Goal: Transaction & Acquisition: Book appointment/travel/reservation

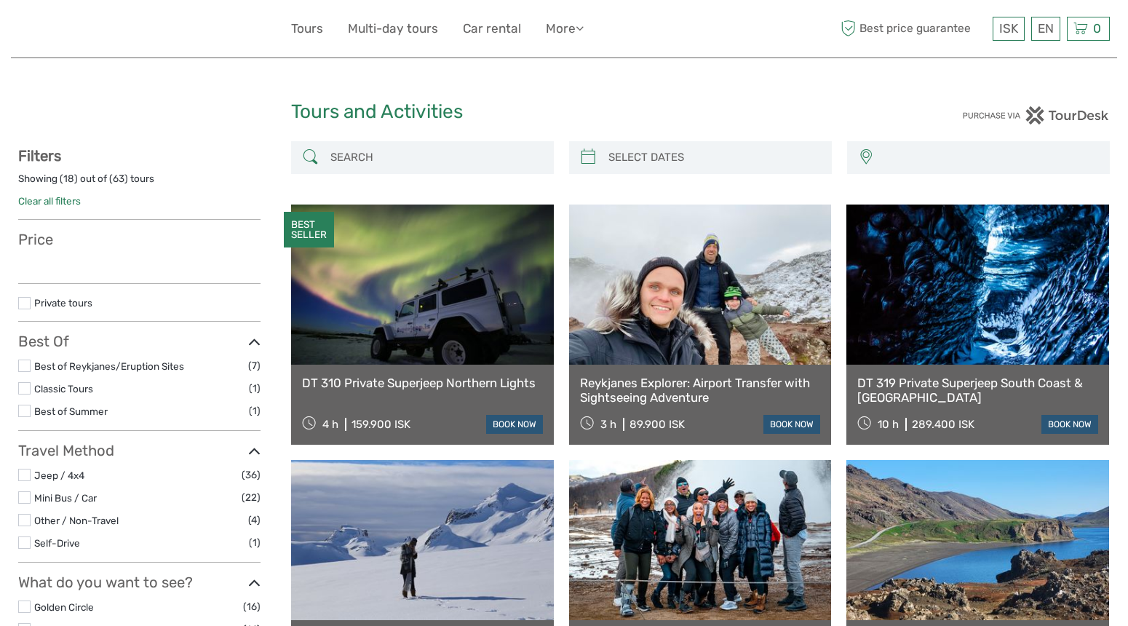
select select
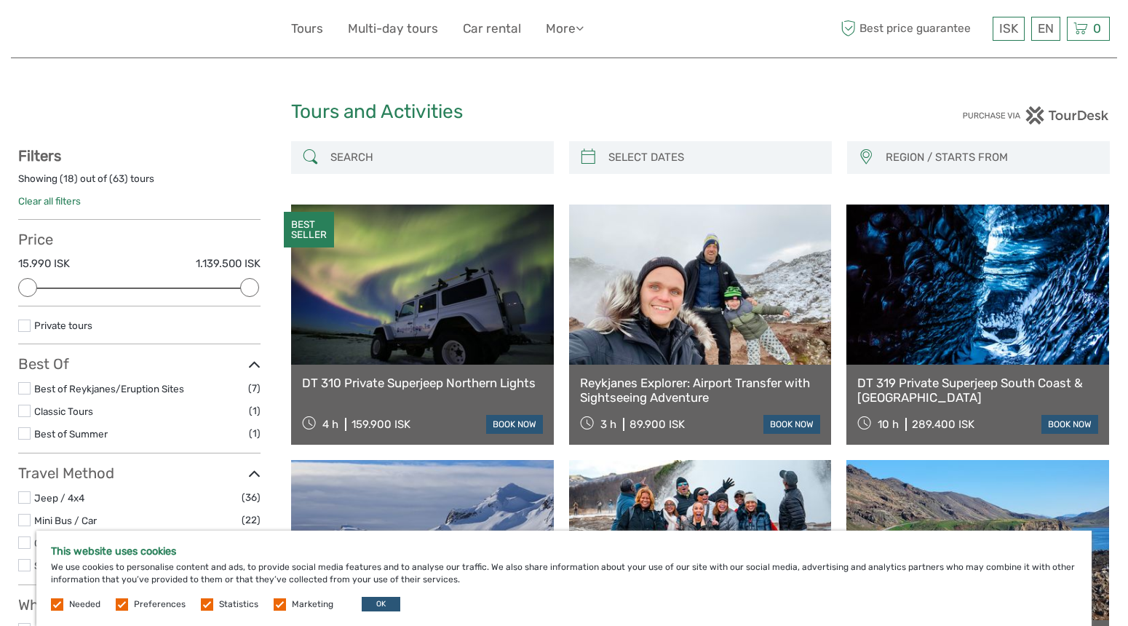
type input "03/10/2025"
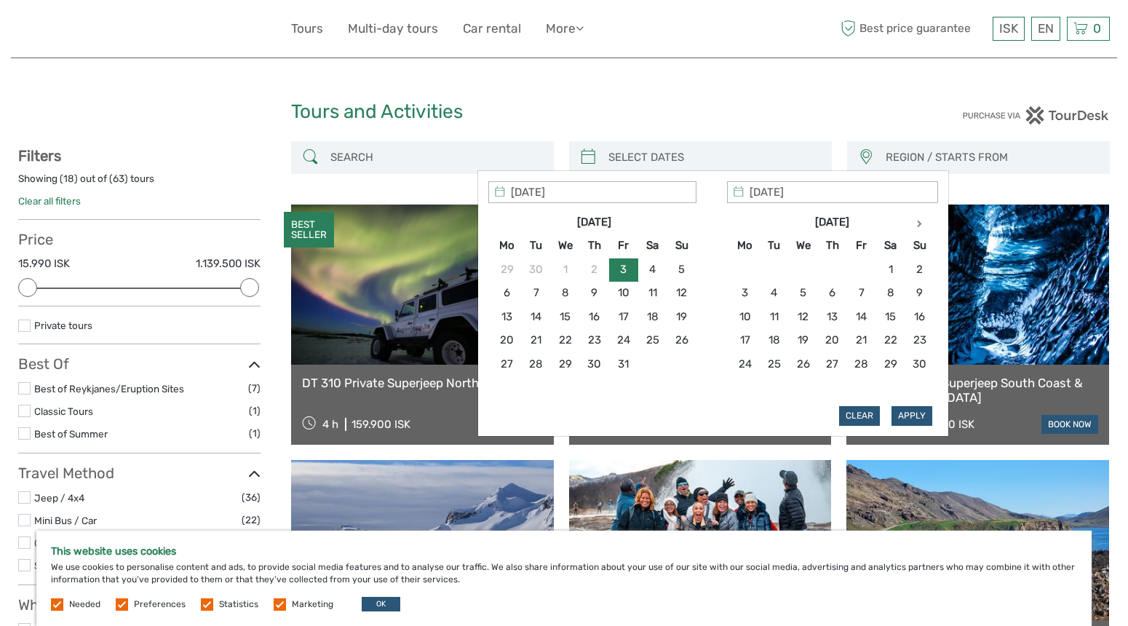
click at [631, 157] on input "search" at bounding box center [714, 157] width 222 height 25
type input "25/10/2025"
click at [689, 391] on table "Oct 2025 Mo Tu We Th Fr Sa Su 29 30 1 2 3 4 5 6 7 8 9 10 11 12 13 14 15 16 17 1…" at bounding box center [594, 304] width 205 height 189
type input "11/10/2025"
click at [609, 197] on input "25/10/2025" at bounding box center [592, 192] width 208 height 22
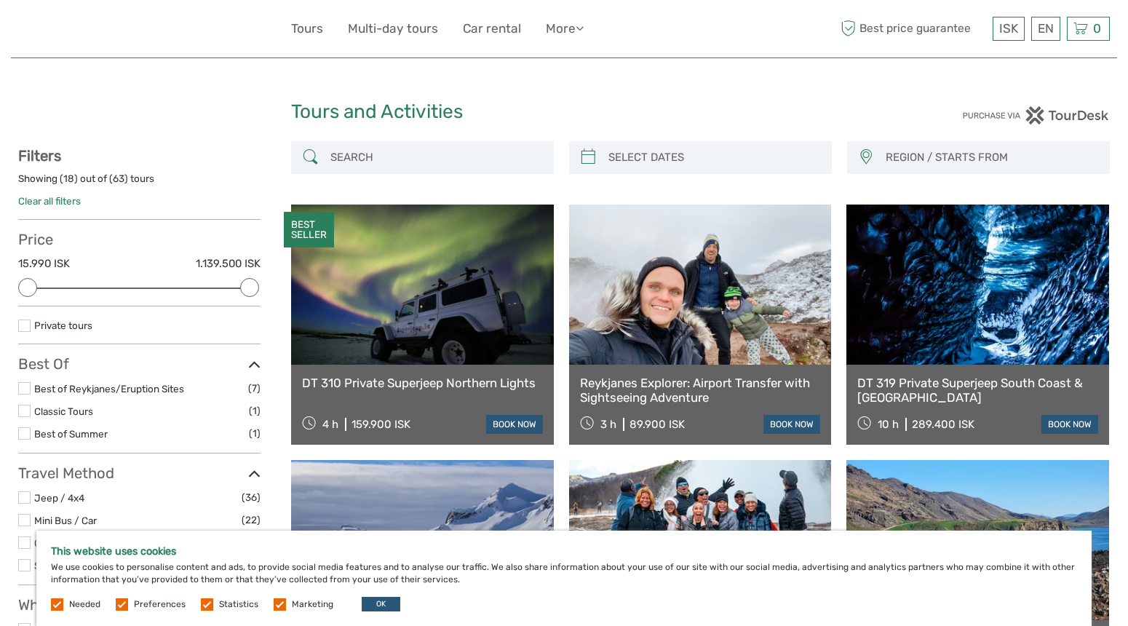
click at [458, 182] on div "REGION / STARTS FROM Capital Region Reykjanes / Keflavík Capital Region Reykjan…" at bounding box center [700, 165] width 819 height 48
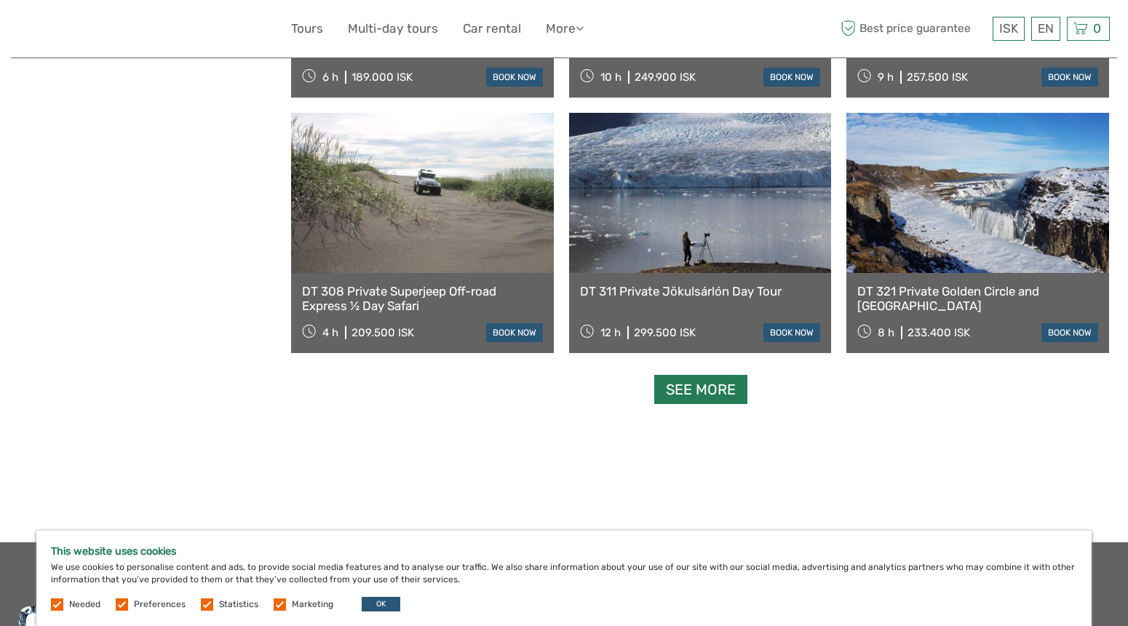
scroll to position [1382, 0]
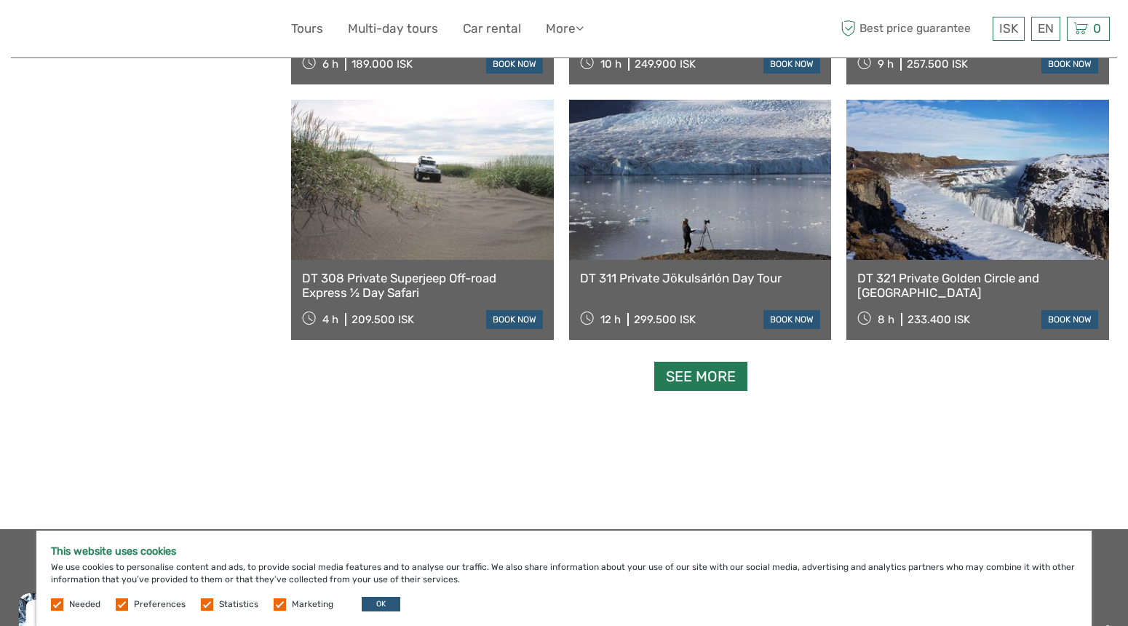
click at [681, 380] on link "See more" at bounding box center [700, 377] width 93 height 30
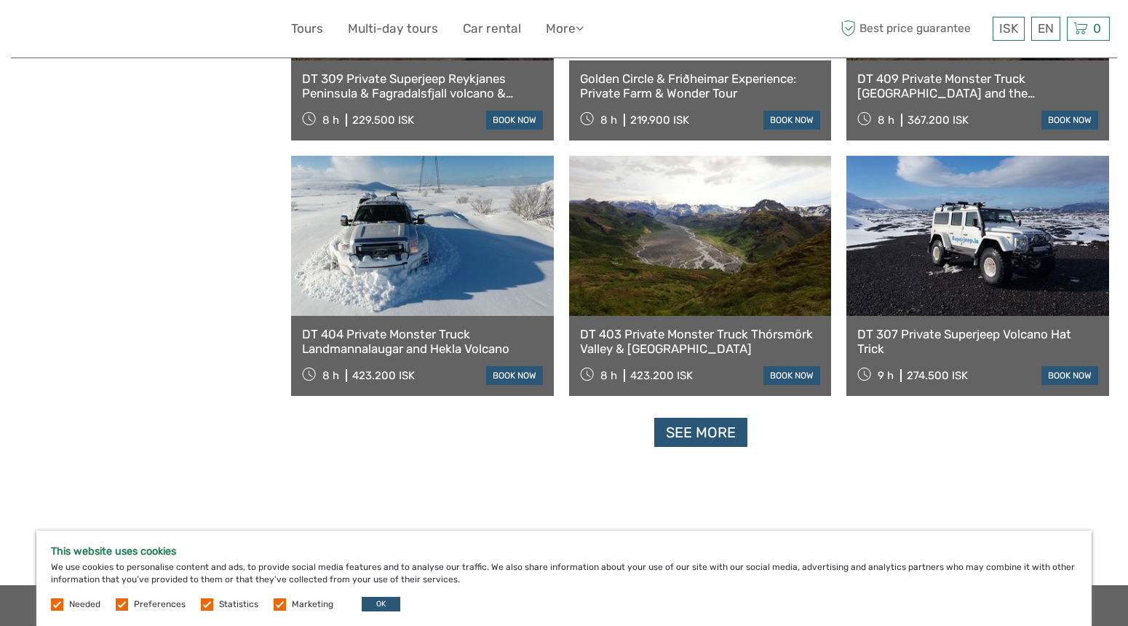
scroll to position [2889, 0]
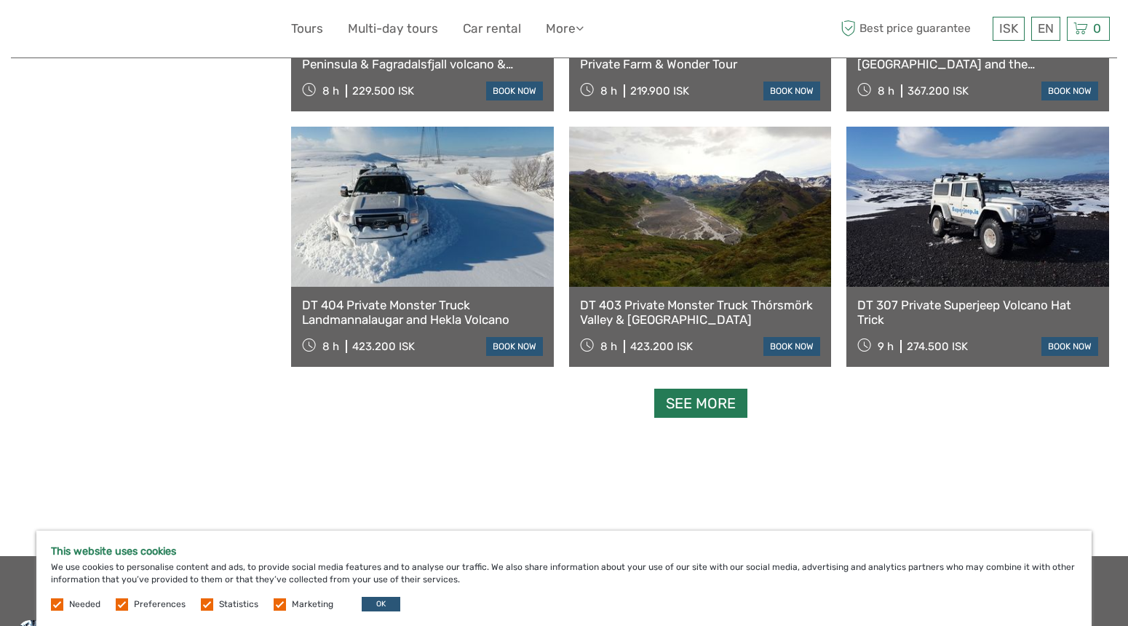
click at [700, 395] on link "See more" at bounding box center [700, 404] width 93 height 30
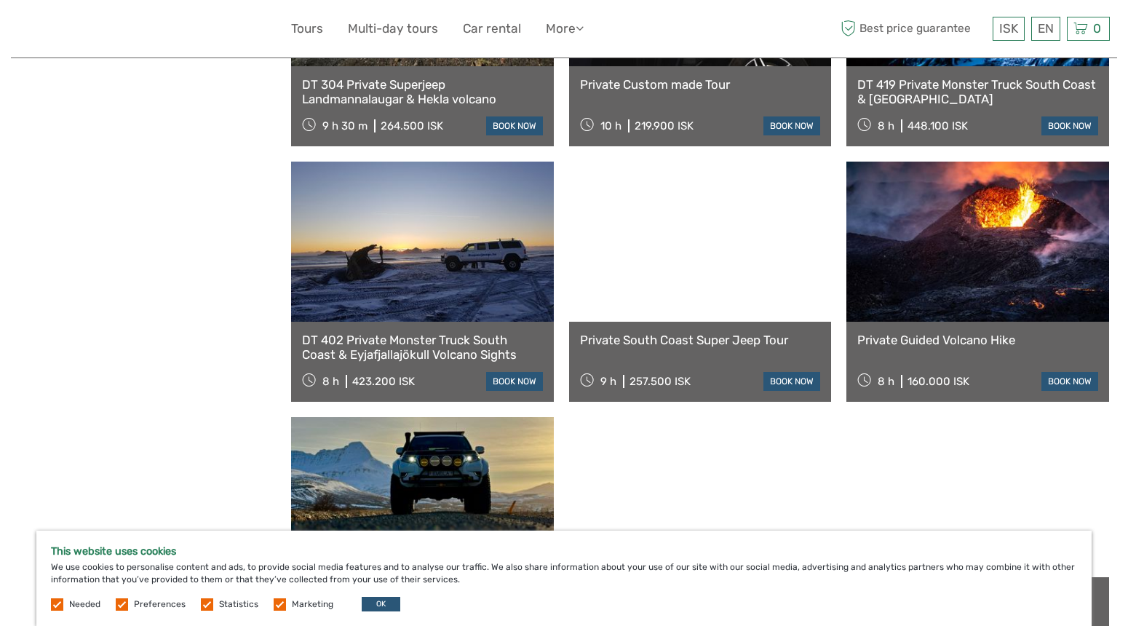
scroll to position [3339, 0]
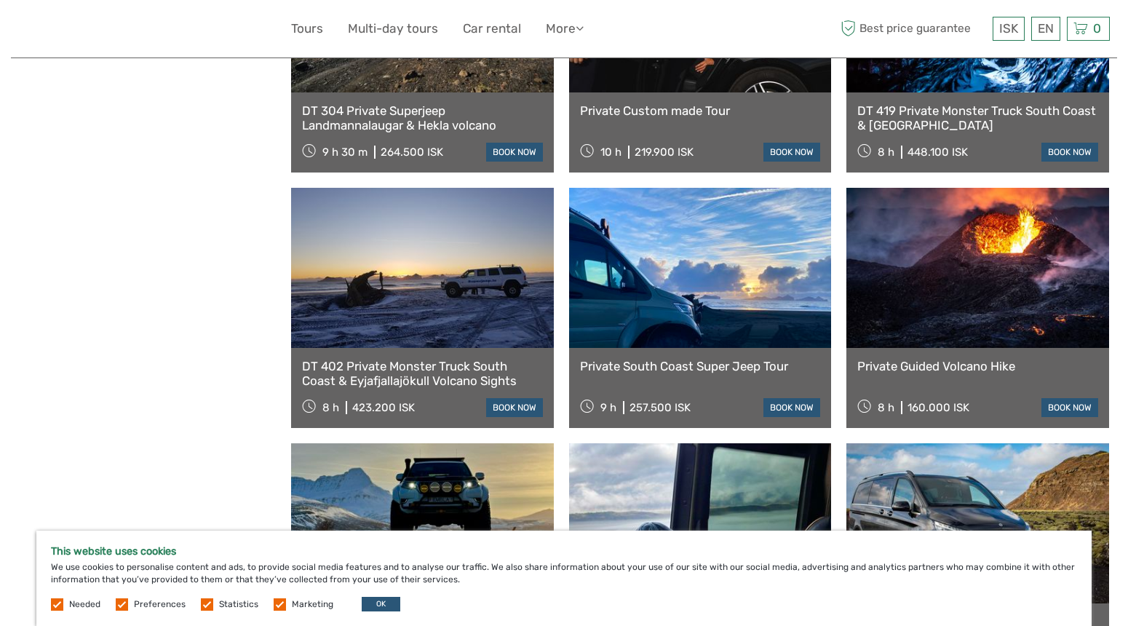
click at [923, 362] on link "Private Guided Volcano Hike" at bounding box center [978, 366] width 241 height 15
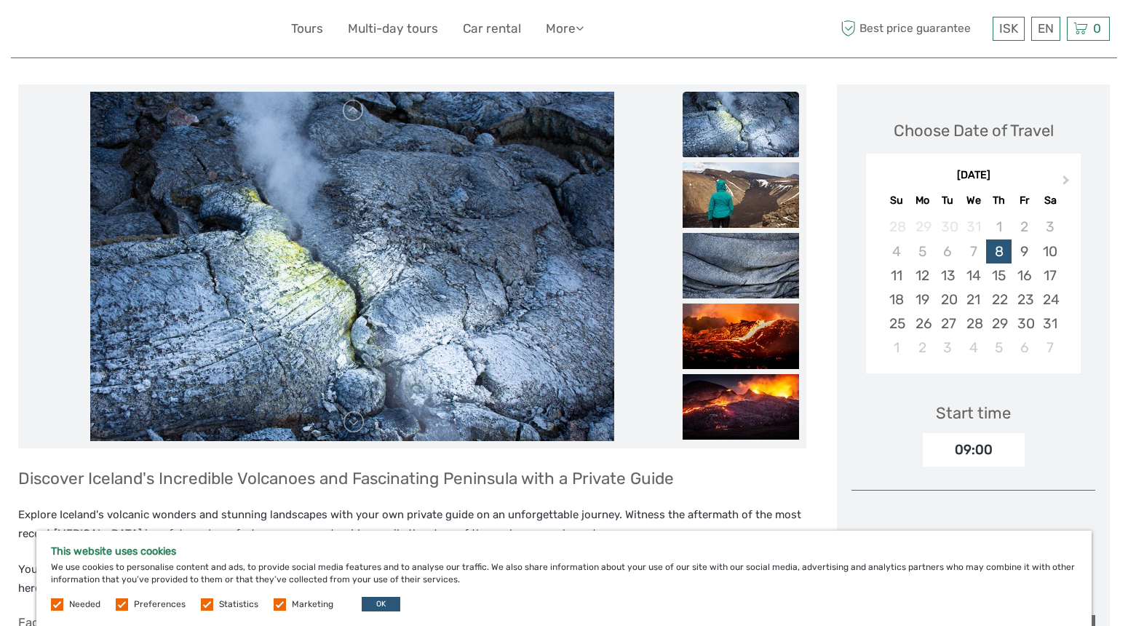
scroll to position [157, 0]
click at [734, 260] on img at bounding box center [741, 266] width 116 height 66
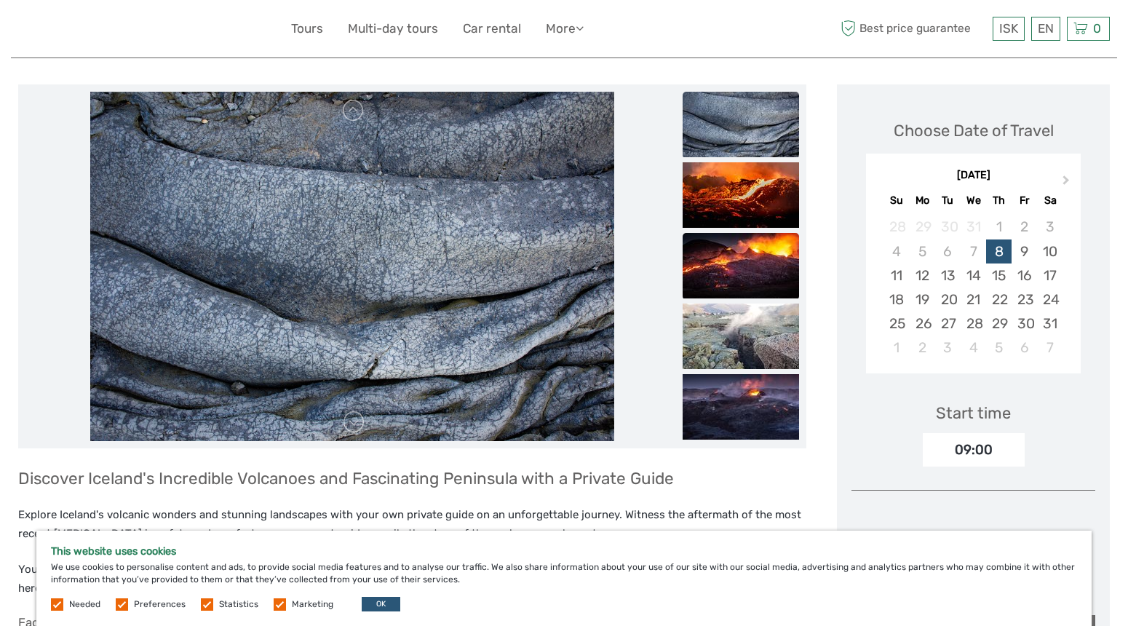
click at [736, 269] on img at bounding box center [741, 266] width 116 height 66
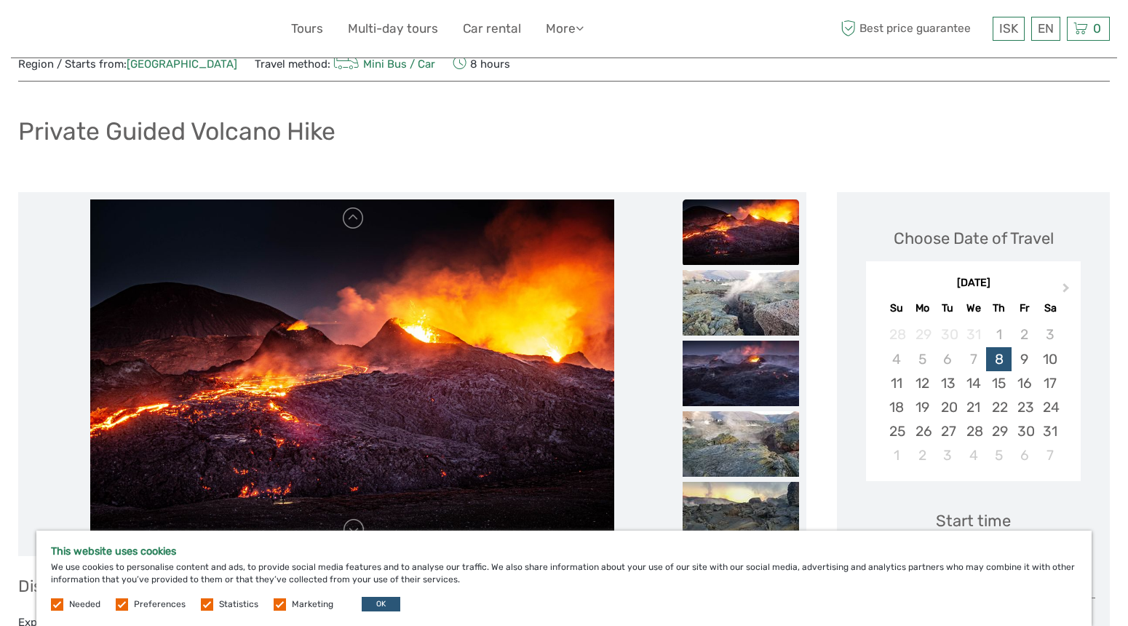
scroll to position [28, 0]
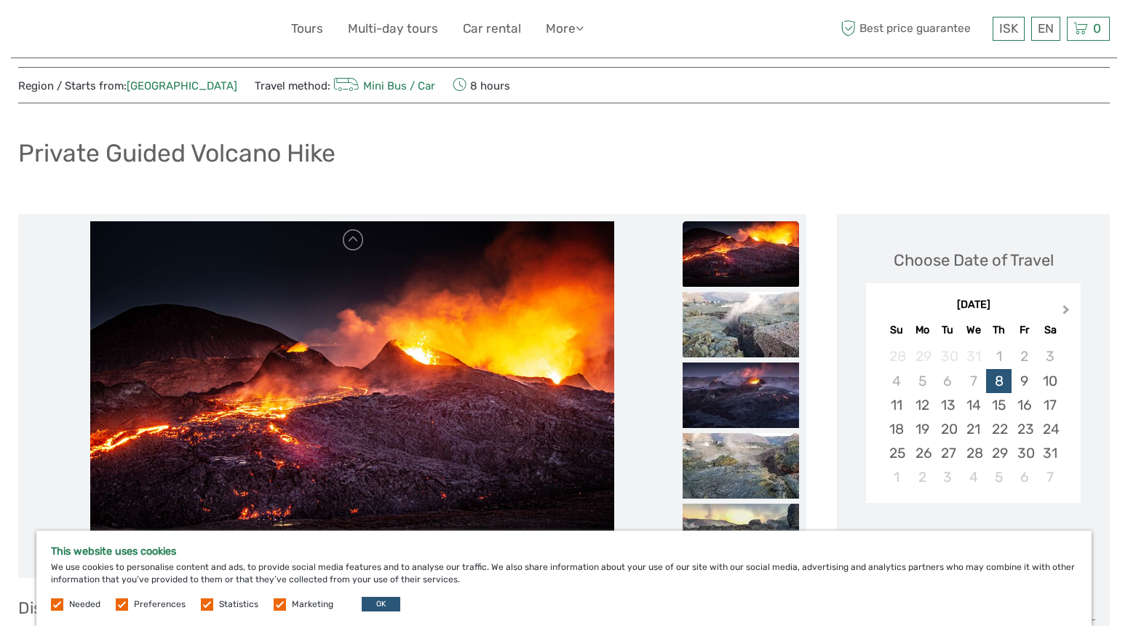
click at [1067, 309] on span "Next Month" at bounding box center [1067, 312] width 0 height 21
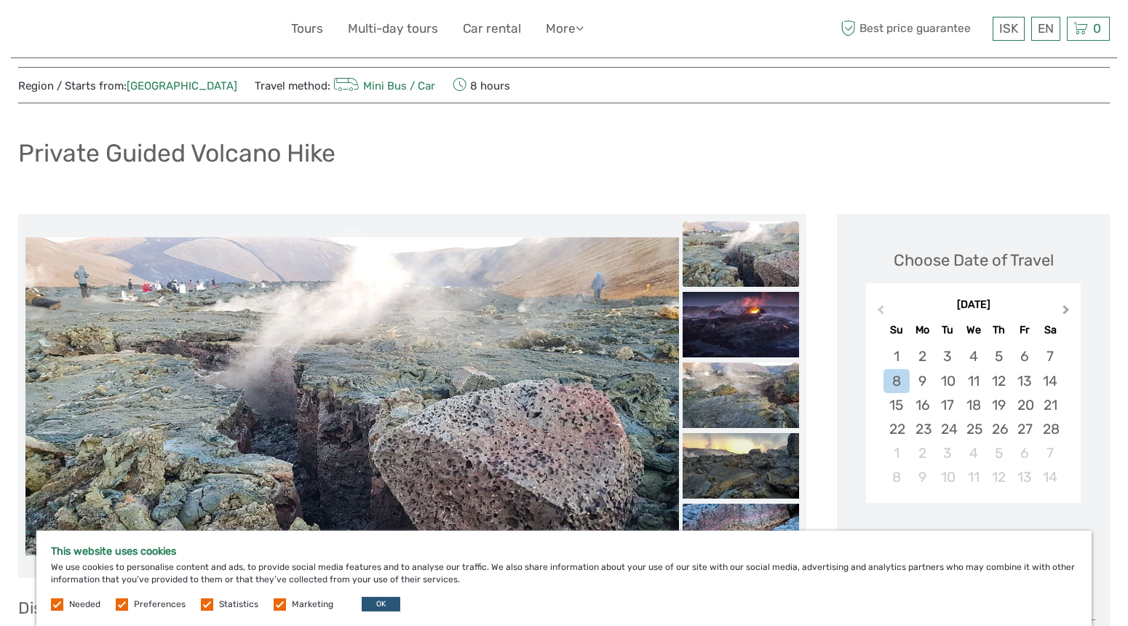
click at [1067, 309] on span "Next Month" at bounding box center [1067, 312] width 0 height 21
click at [881, 301] on button "Previous Month" at bounding box center [879, 312] width 23 height 23
click at [881, 301] on div "January 2026" at bounding box center [973, 305] width 215 height 15
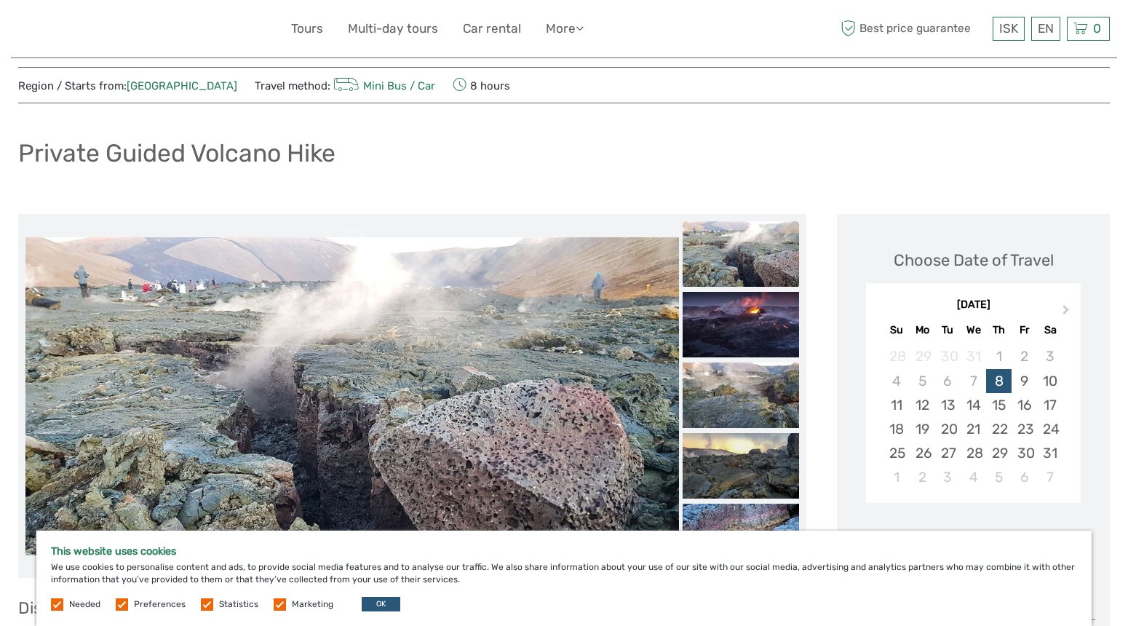
click at [881, 301] on div "January 2026" at bounding box center [973, 305] width 215 height 15
click at [1007, 234] on div "Choose Date of Travel January 2026 Next Month January 2026 Su Mo Tu We Th Fr Sa…" at bounding box center [974, 370] width 244 height 282
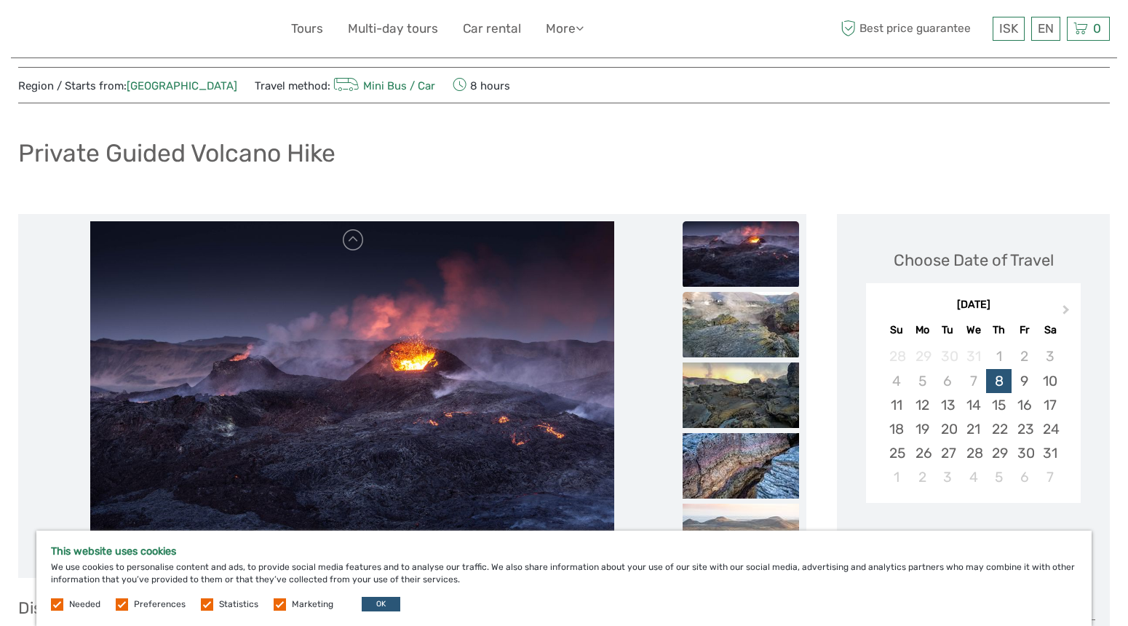
click at [745, 323] on img at bounding box center [741, 325] width 116 height 66
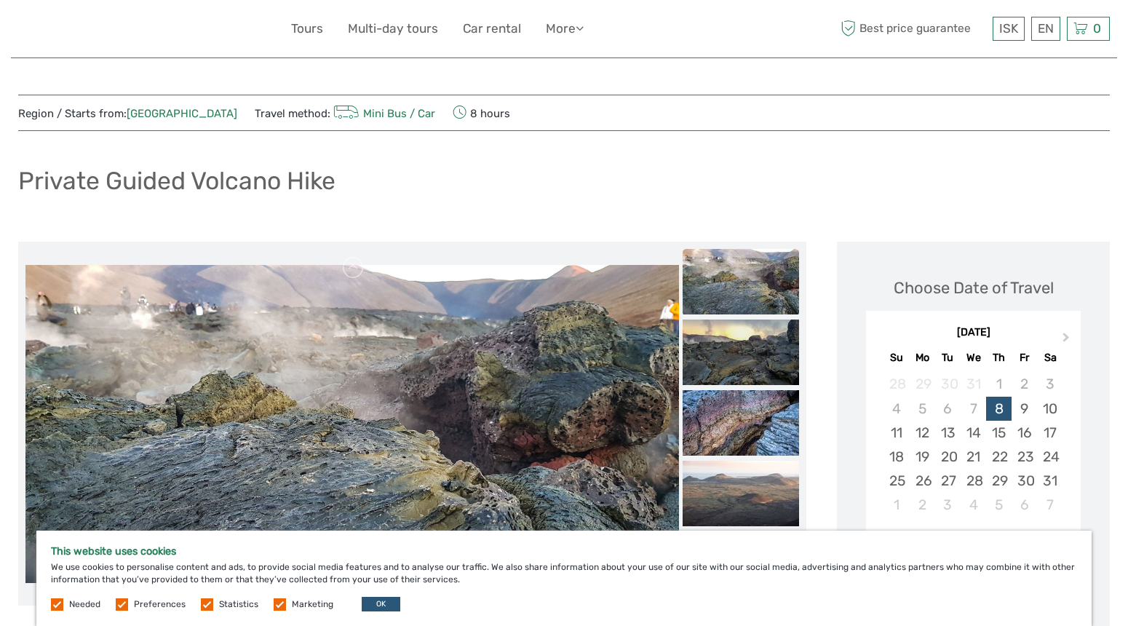
scroll to position [0, 0]
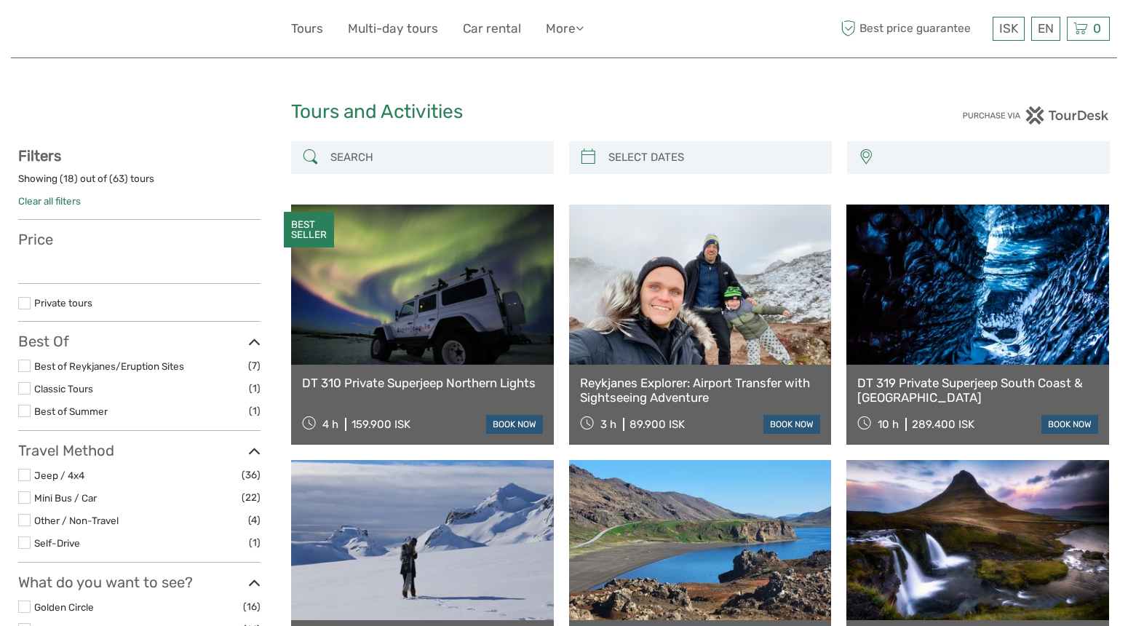
select select
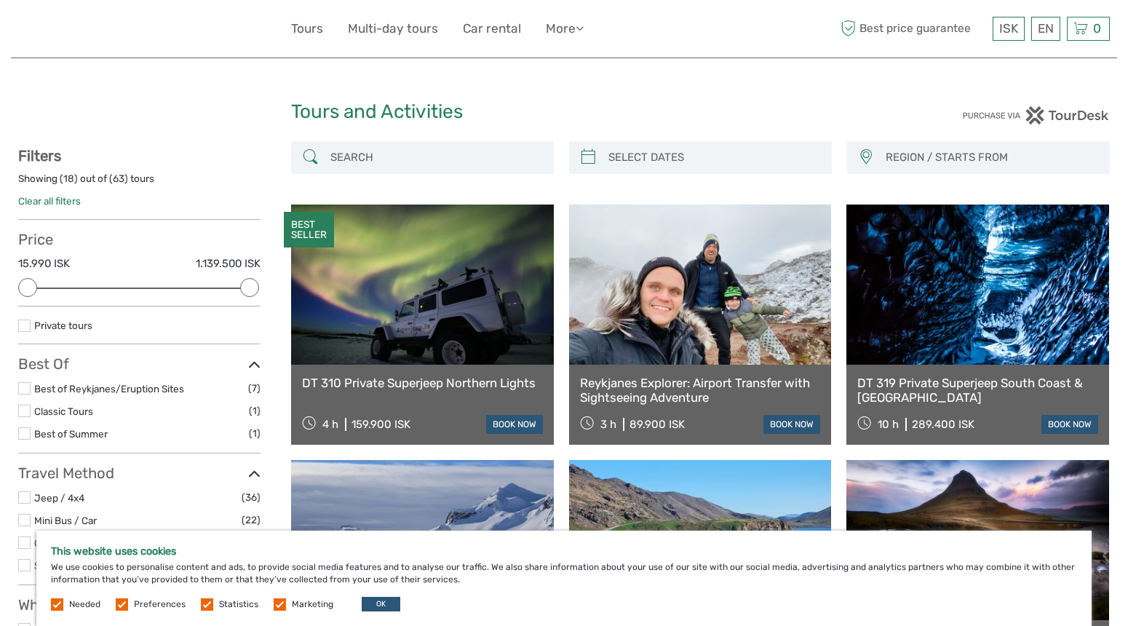
click at [386, 162] on input "search" at bounding box center [436, 157] width 222 height 25
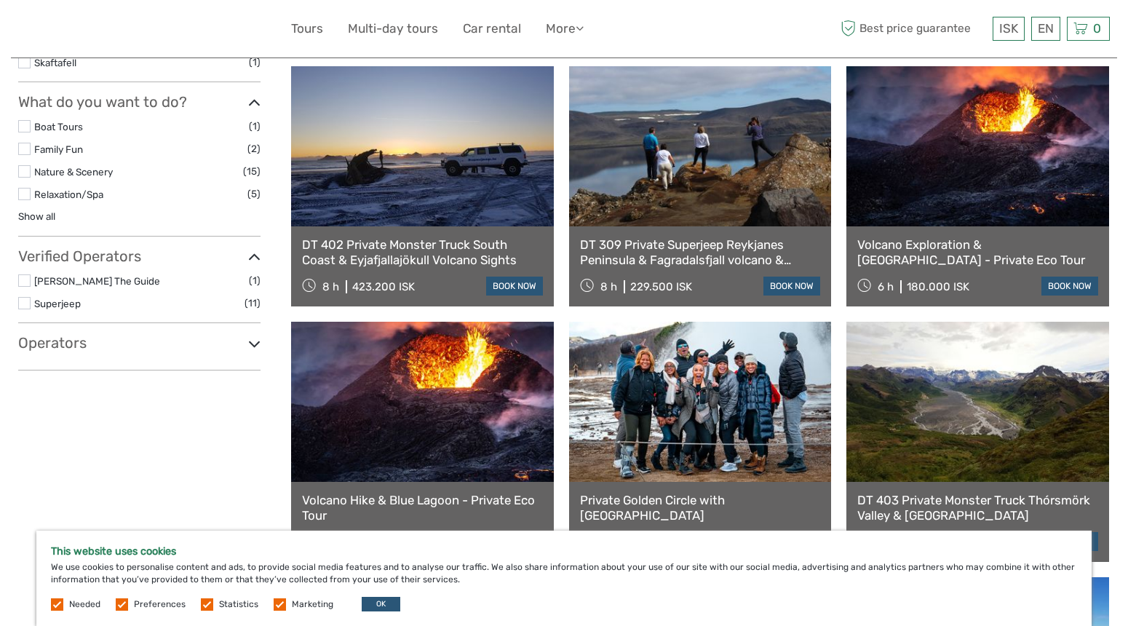
scroll to position [681, 0]
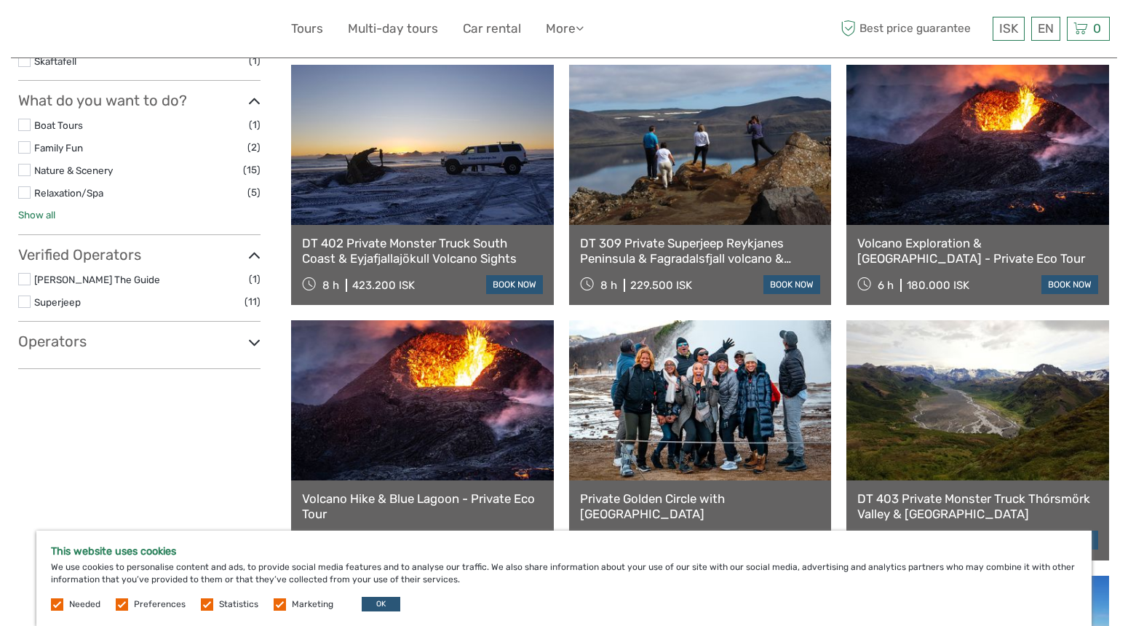
click at [41, 209] on link "Show all" at bounding box center [36, 215] width 37 height 12
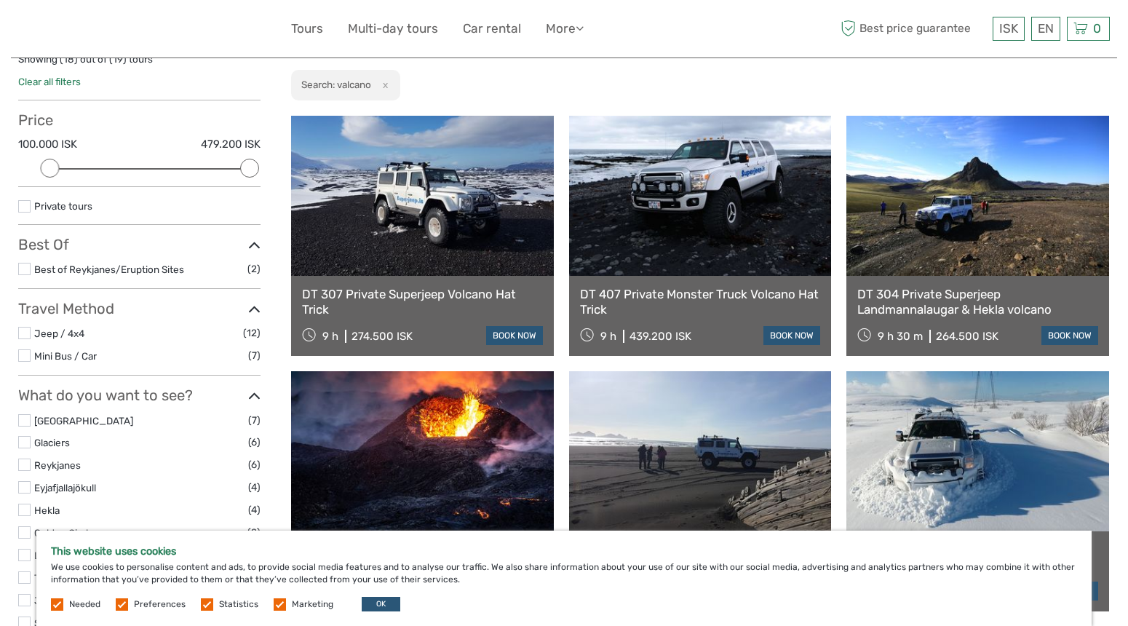
scroll to position [86, 0]
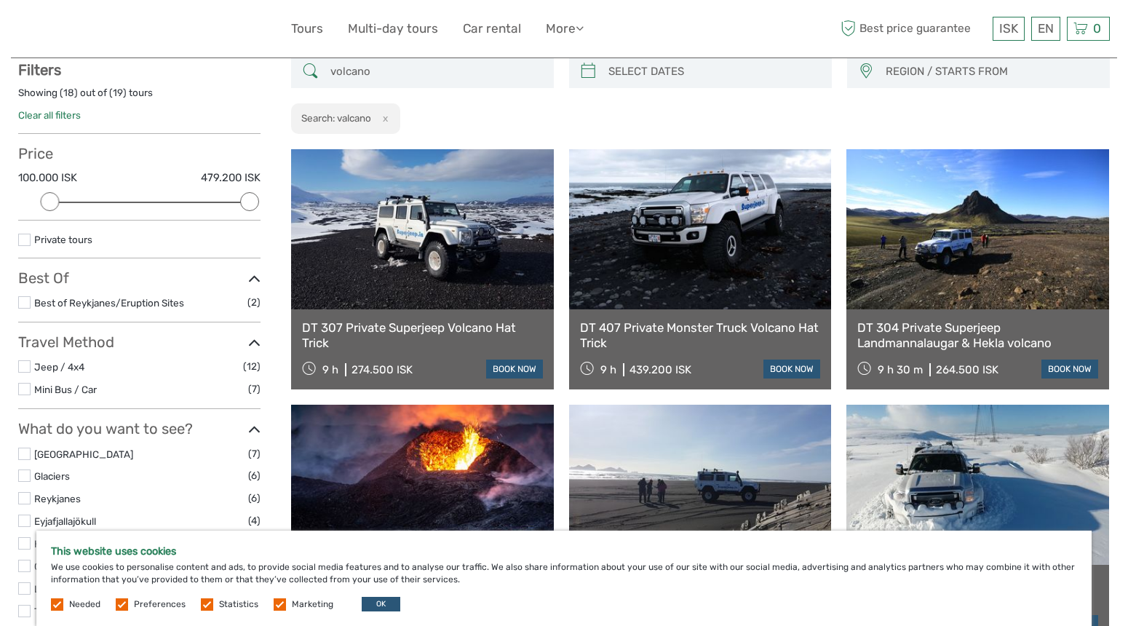
click at [405, 74] on input "volcano" at bounding box center [436, 71] width 222 height 25
type input "v"
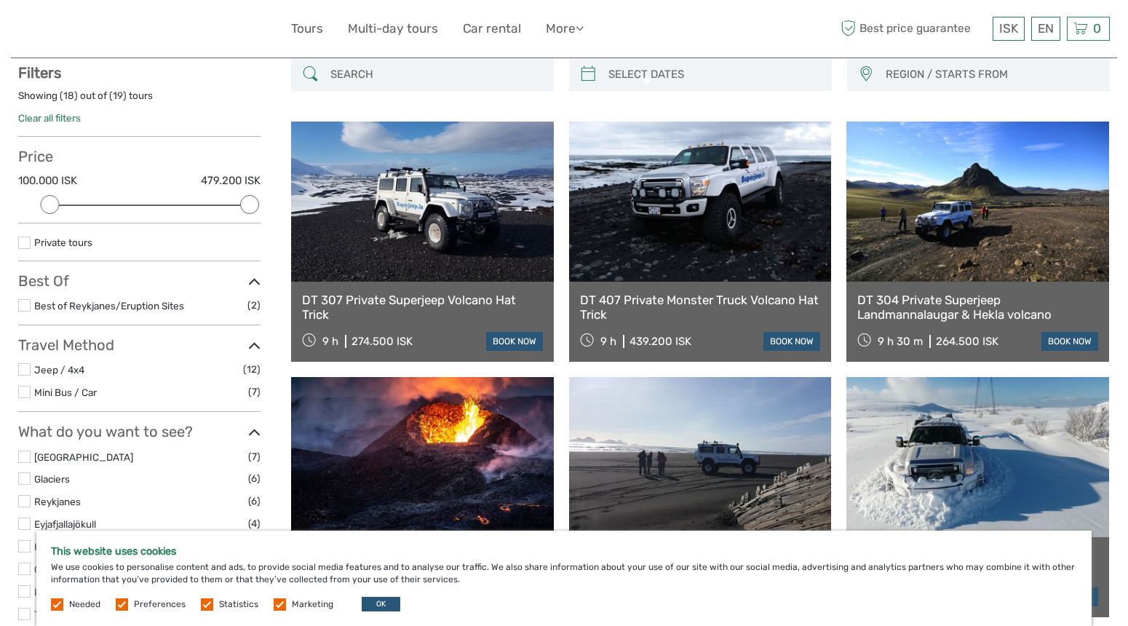
scroll to position [82, 0]
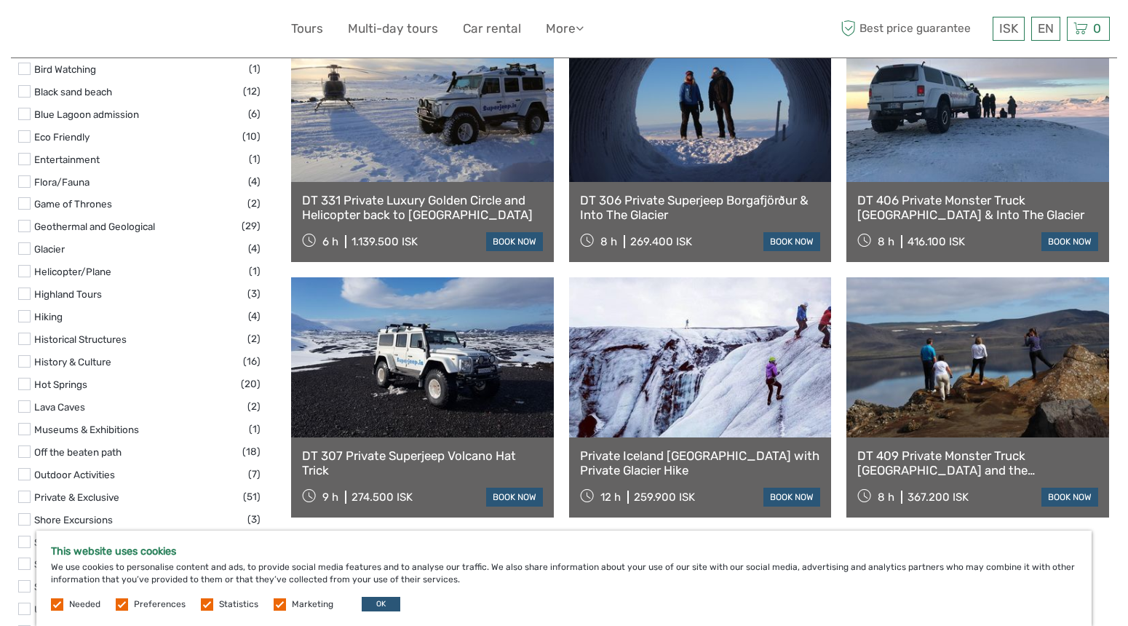
scroll to position [1195, 0]
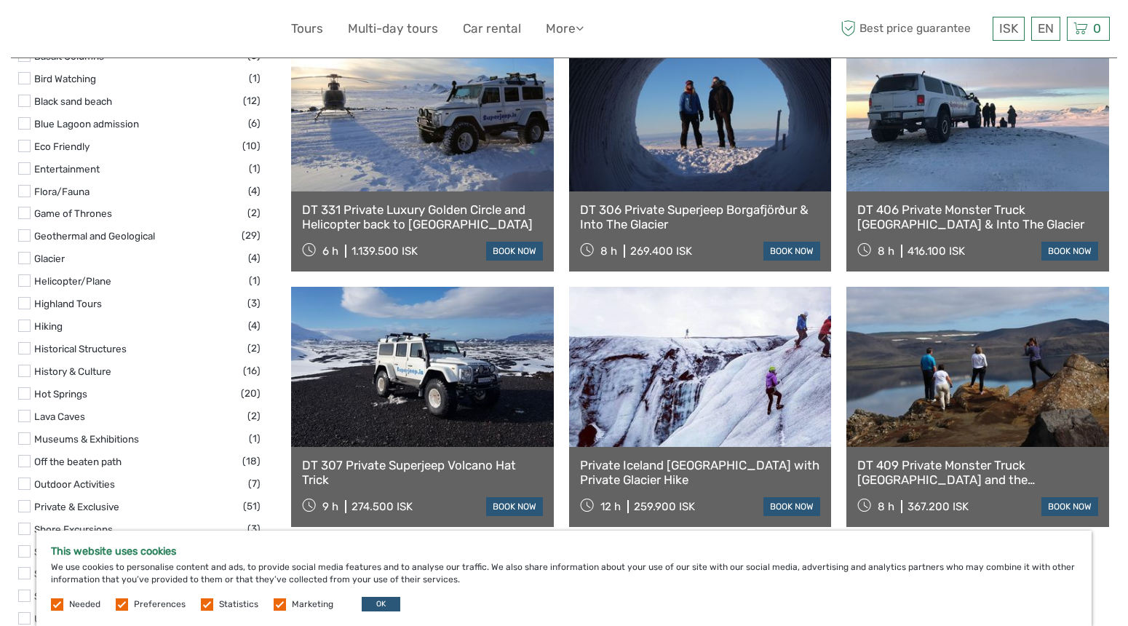
click at [28, 252] on label at bounding box center [24, 258] width 12 height 12
click at [0, 0] on input "checkbox" at bounding box center [0, 0] width 0 height 0
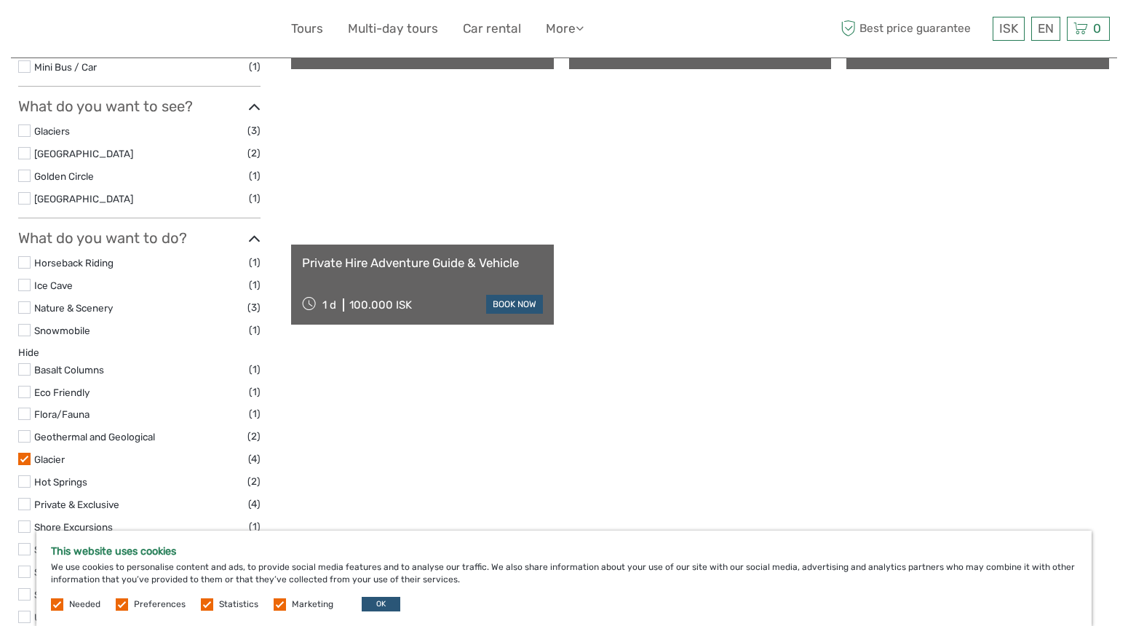
scroll to position [403, 0]
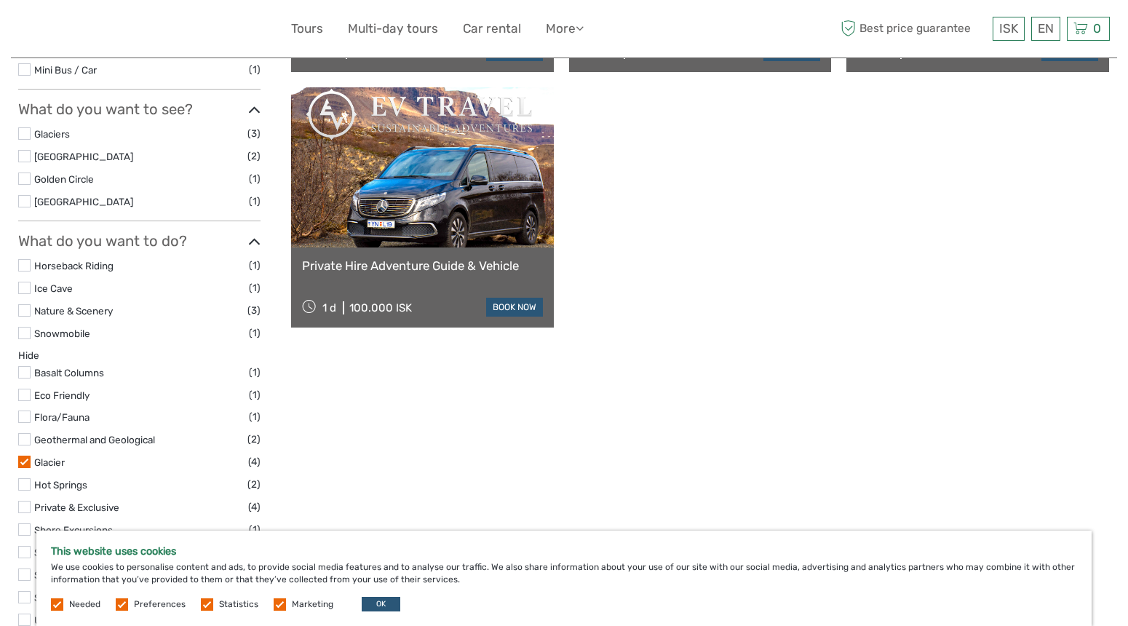
click at [24, 456] on label at bounding box center [24, 462] width 12 height 12
click at [0, 0] on input "checkbox" at bounding box center [0, 0] width 0 height 0
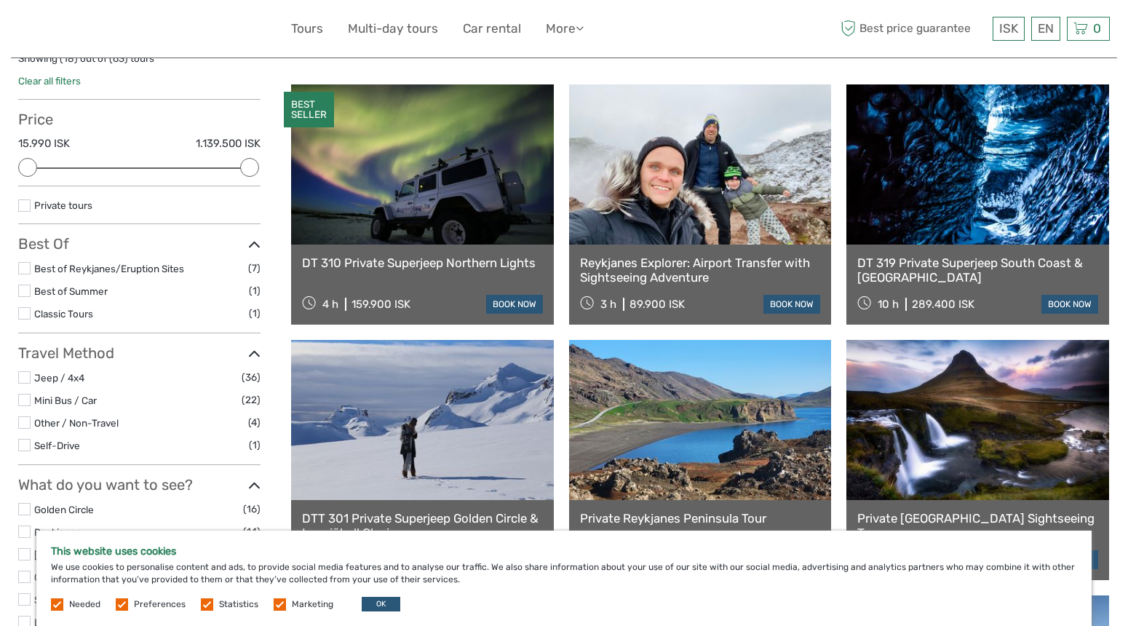
scroll to position [120, 0]
click at [409, 191] on link at bounding box center [422, 164] width 263 height 160
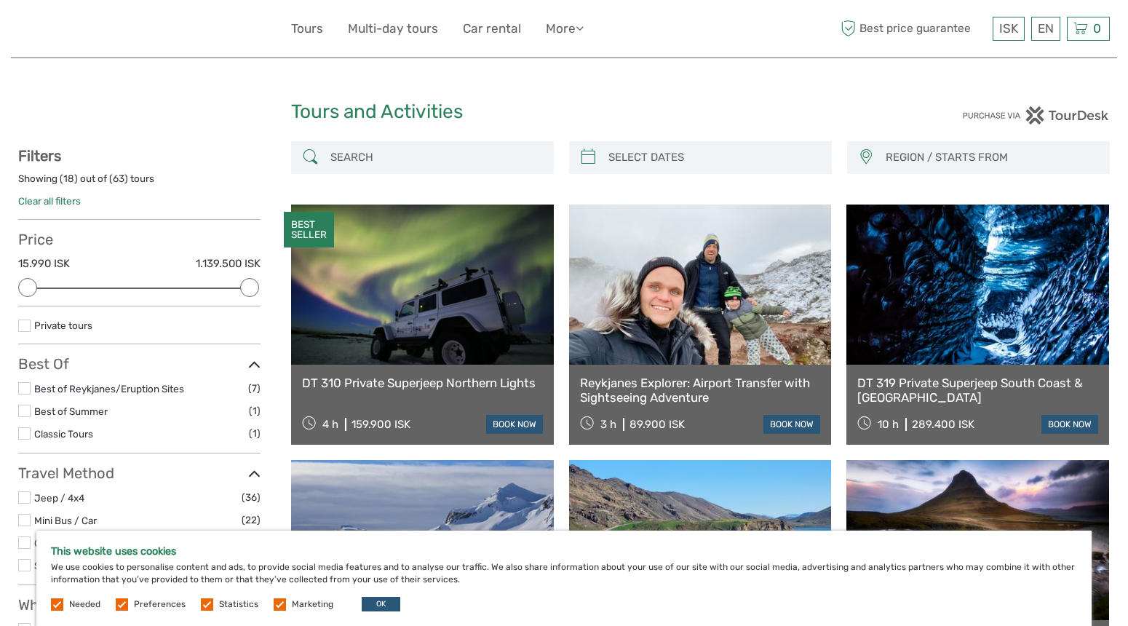
scroll to position [0, 0]
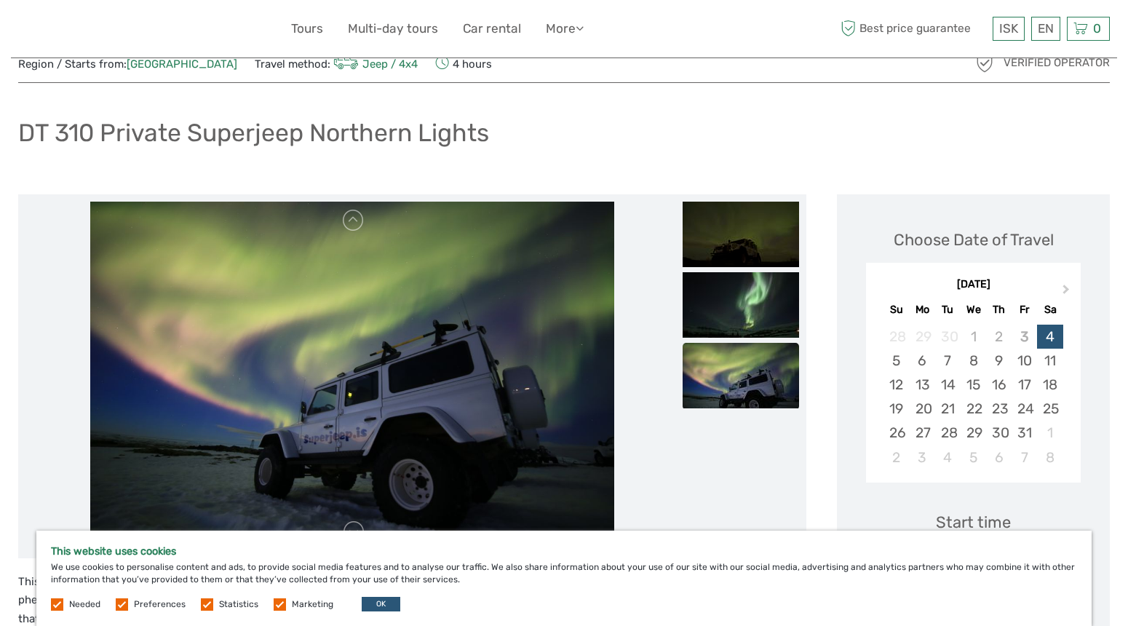
scroll to position [28, 0]
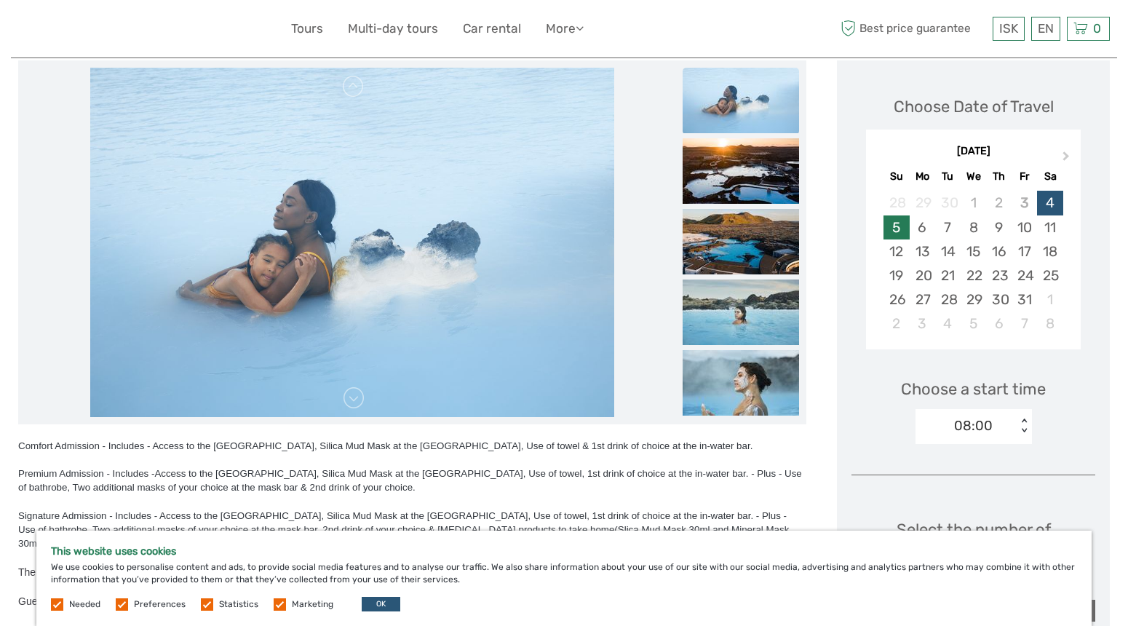
scroll to position [181, 0]
click at [1056, 277] on div "25" at bounding box center [1049, 276] width 25 height 24
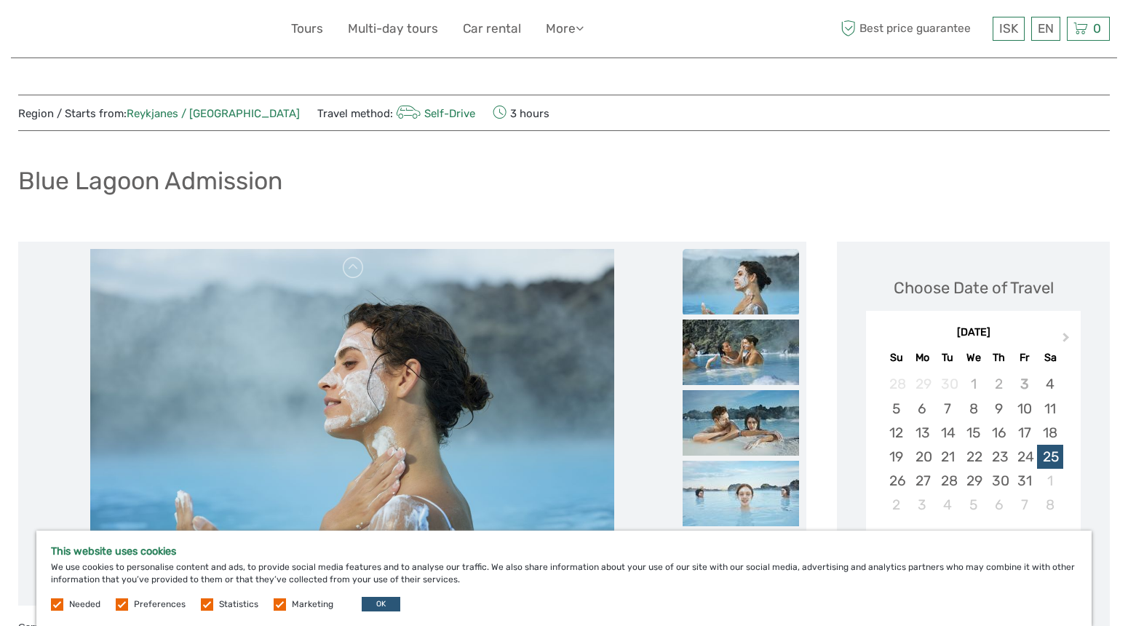
scroll to position [0, 0]
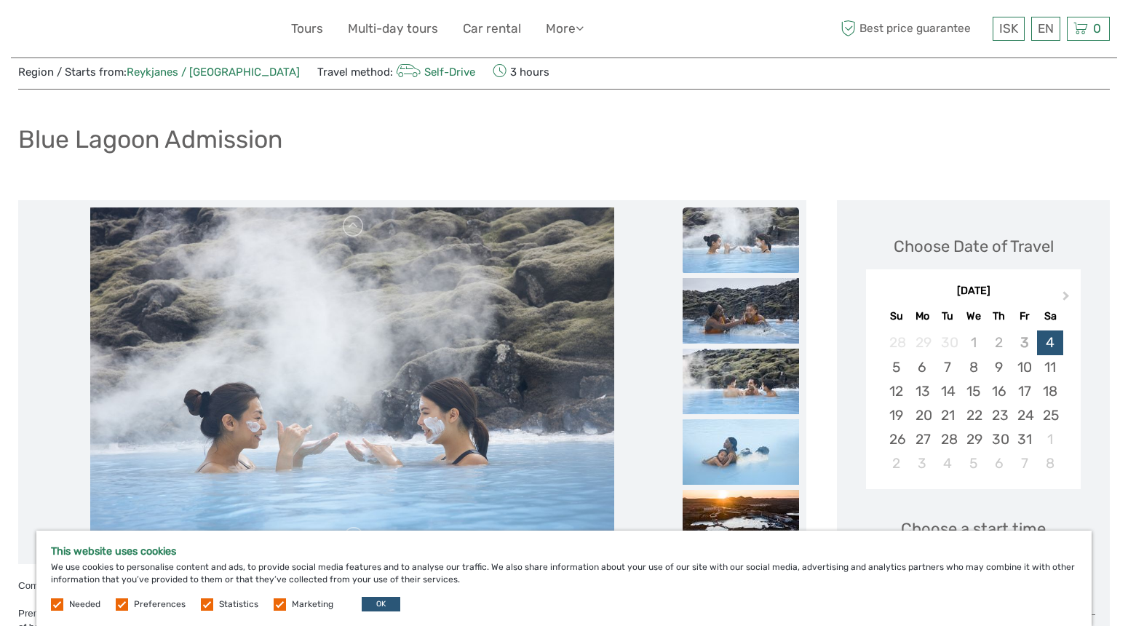
scroll to position [43, 0]
